Goal: Find specific page/section: Find specific page/section

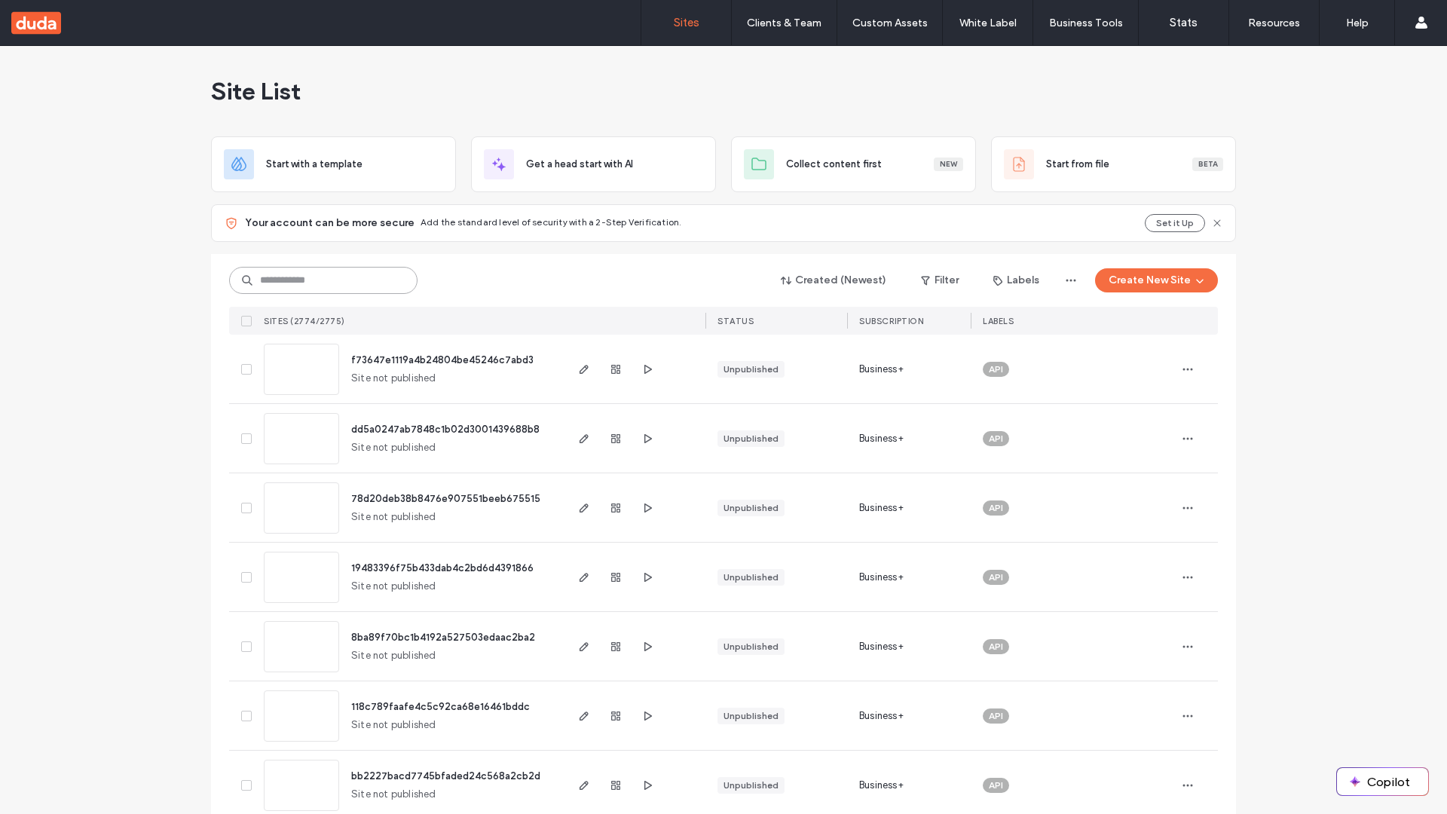
click at [323, 280] on input at bounding box center [323, 280] width 188 height 27
type input "**********"
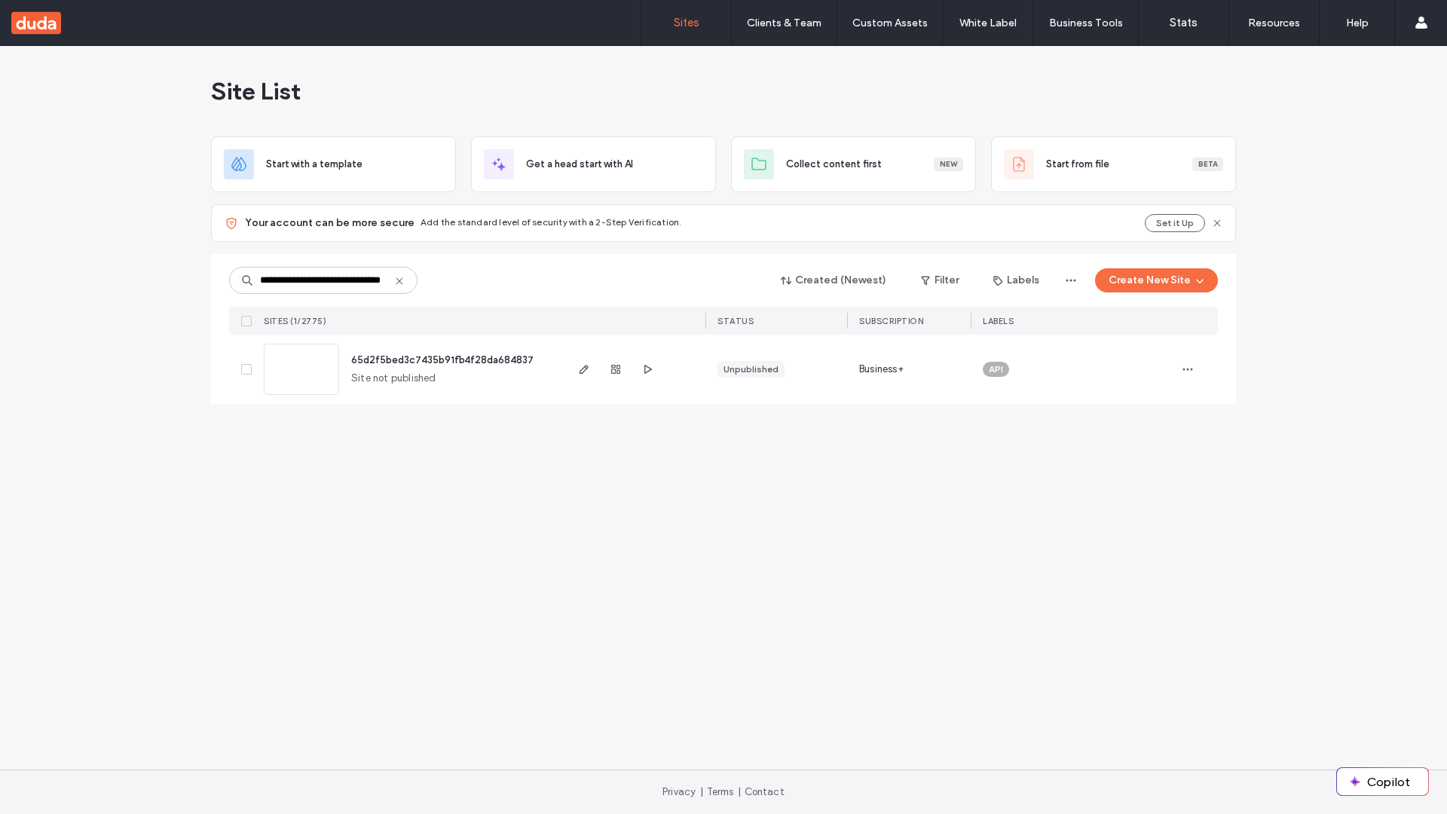
click at [444, 359] on span "65d2f5bed3c7435b91fb4f28da684837" at bounding box center [442, 359] width 182 height 11
